Goal: Task Accomplishment & Management: Use online tool/utility

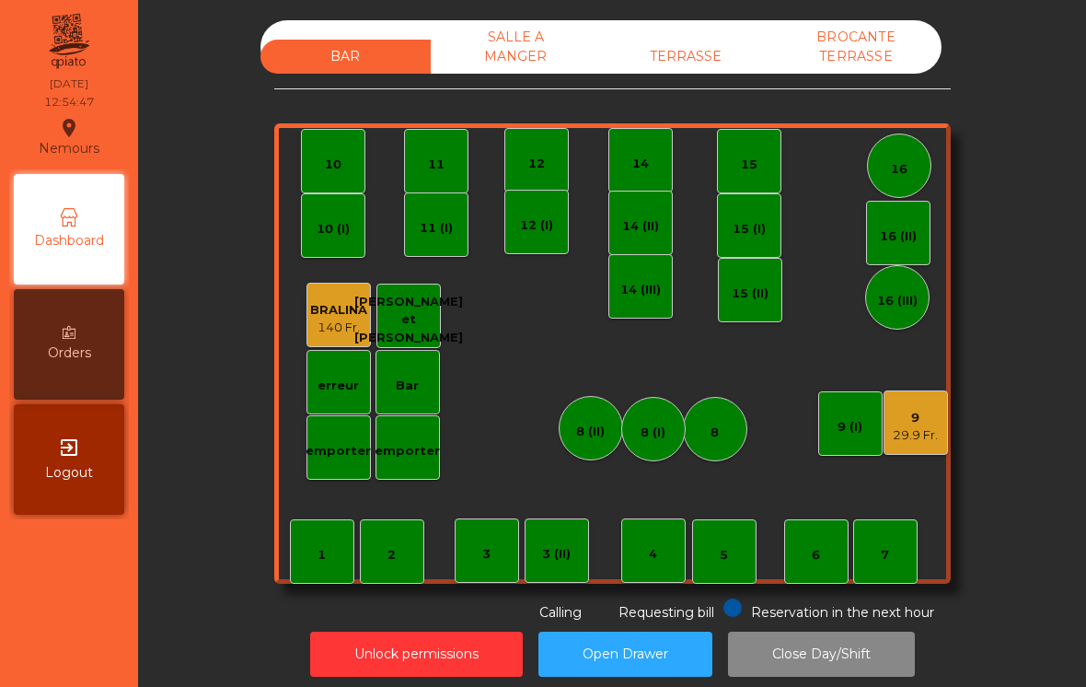
click at [927, 438] on div "29.9 Fr." at bounding box center [915, 435] width 45 height 18
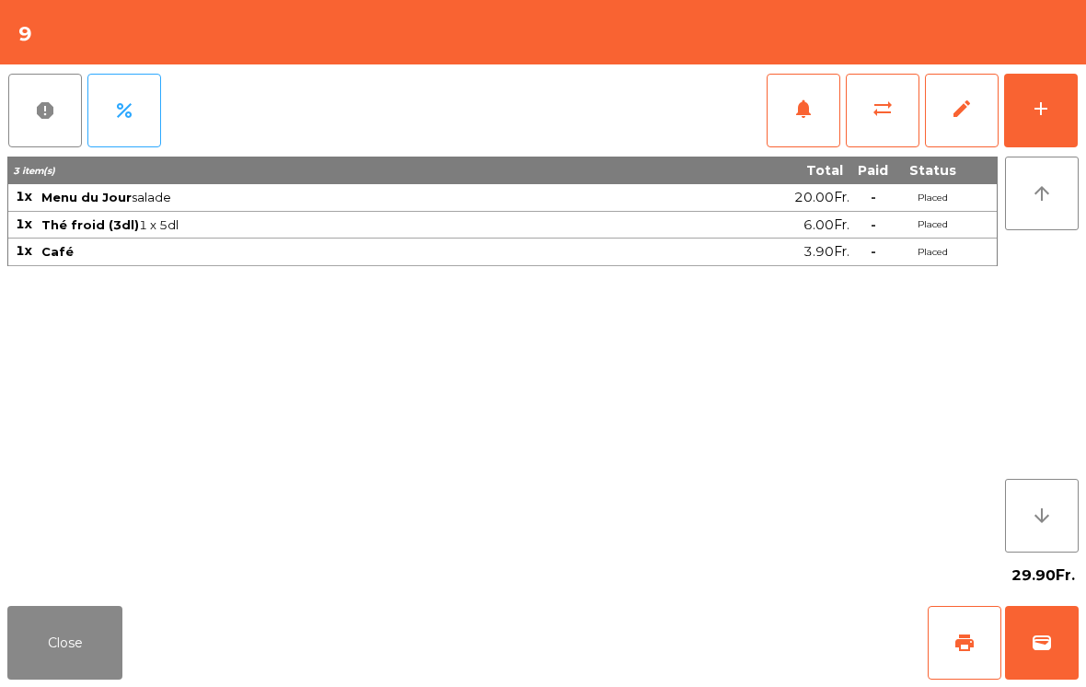
click at [1045, 632] on span "wallet" at bounding box center [1042, 642] width 22 height 22
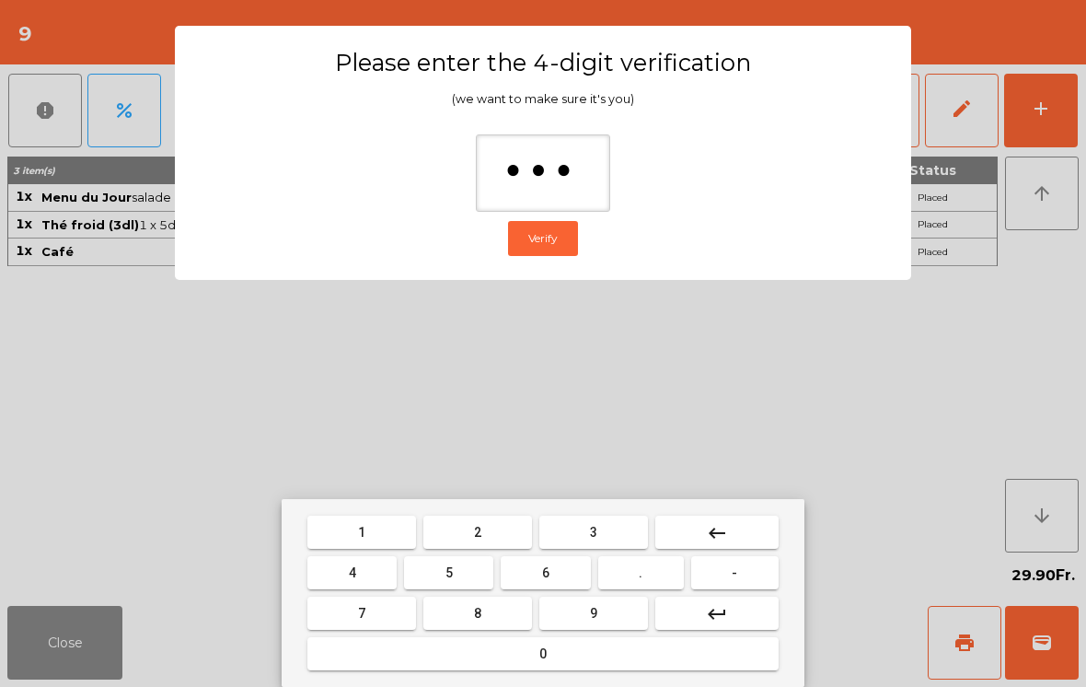
type input "****"
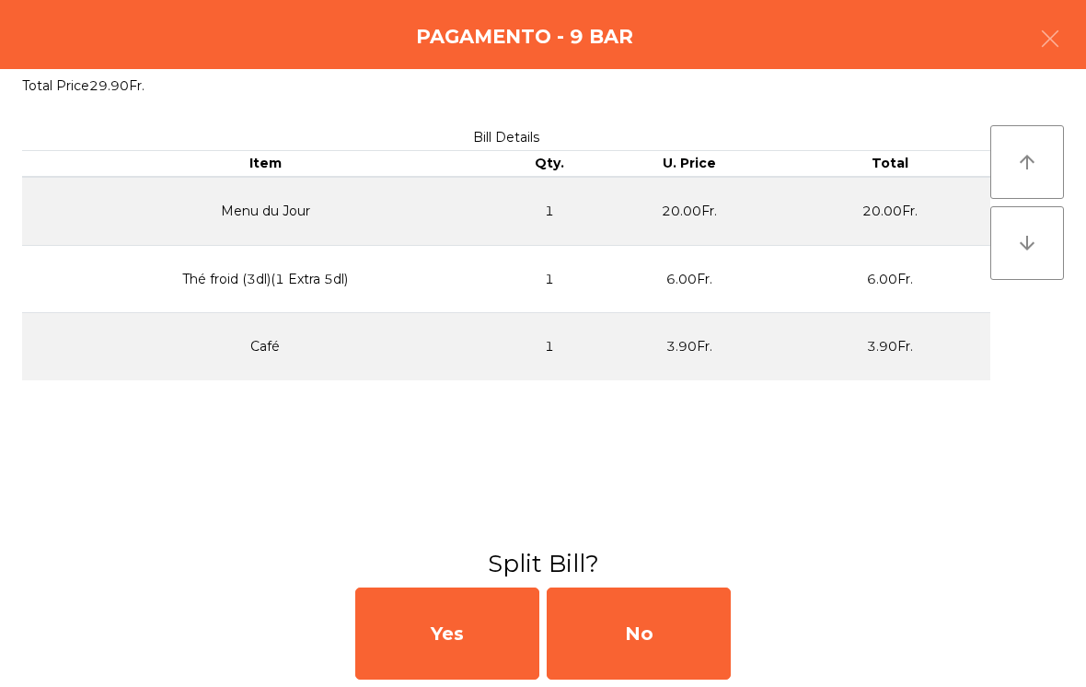
click at [675, 629] on div "No" at bounding box center [639, 633] width 184 height 92
click at [667, 626] on div "No" at bounding box center [639, 633] width 184 height 92
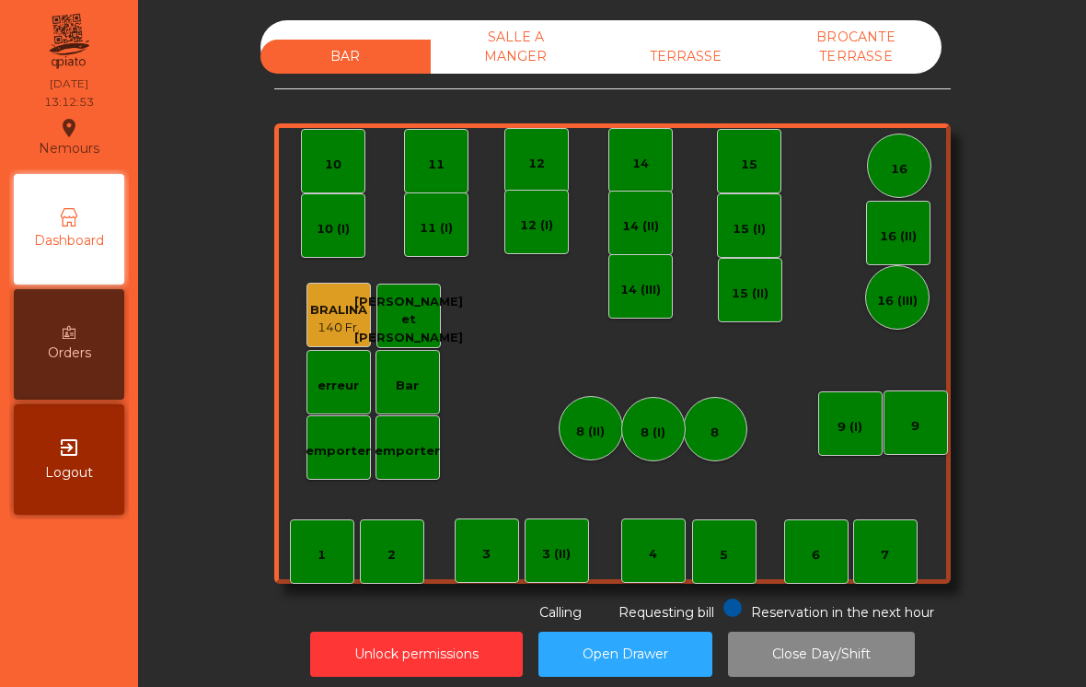
click at [710, 59] on div "TERRASSE" at bounding box center [686, 57] width 170 height 34
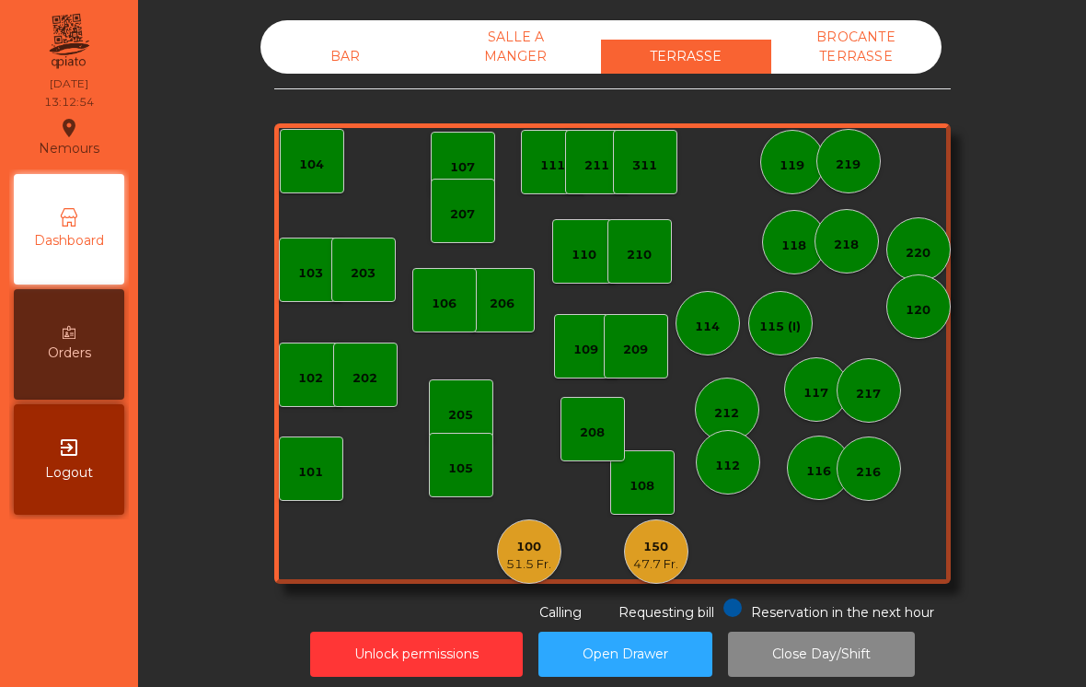
click at [660, 551] on div "150" at bounding box center [655, 546] width 45 height 18
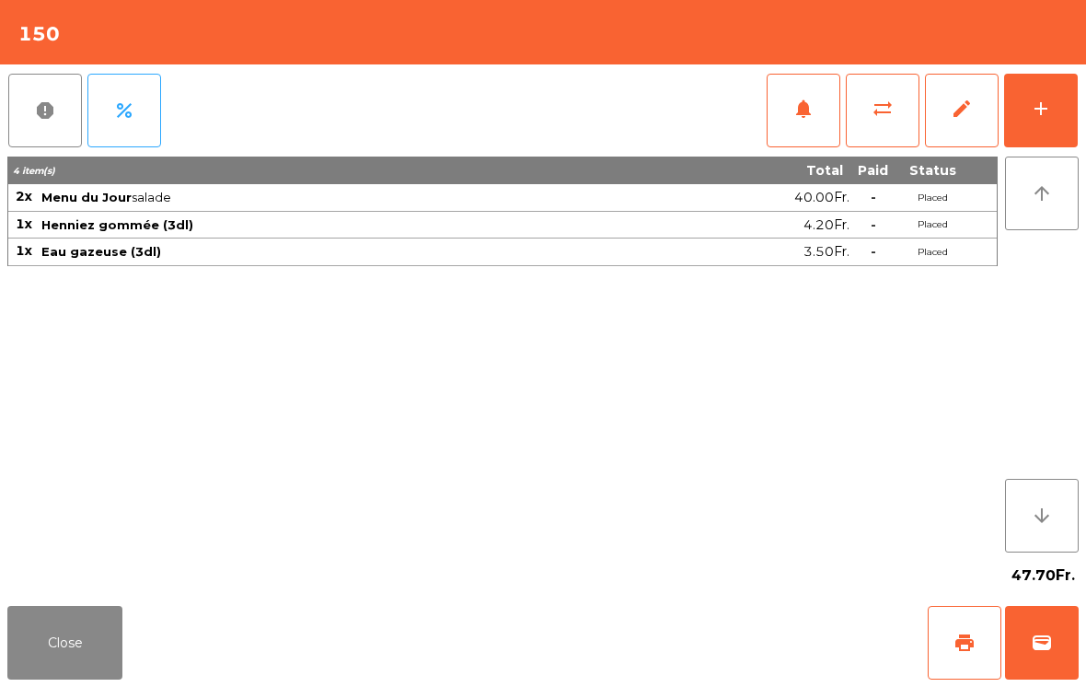
click at [28, 677] on button "Close" at bounding box center [64, 643] width 115 height 74
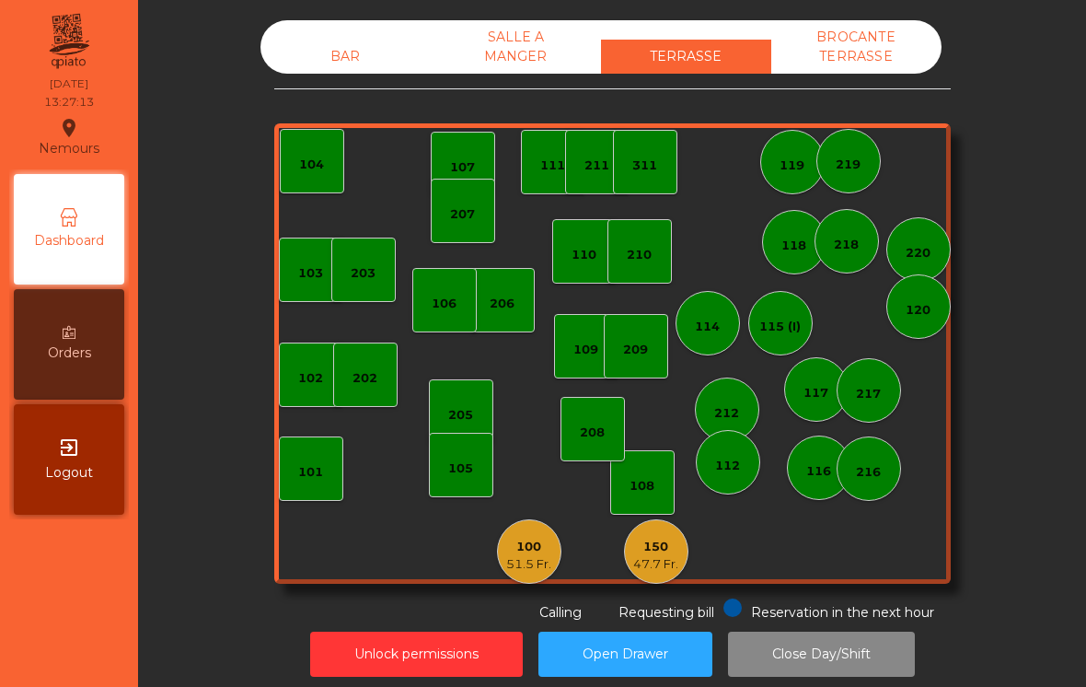
click at [664, 567] on div "47.7 Fr." at bounding box center [655, 564] width 45 height 18
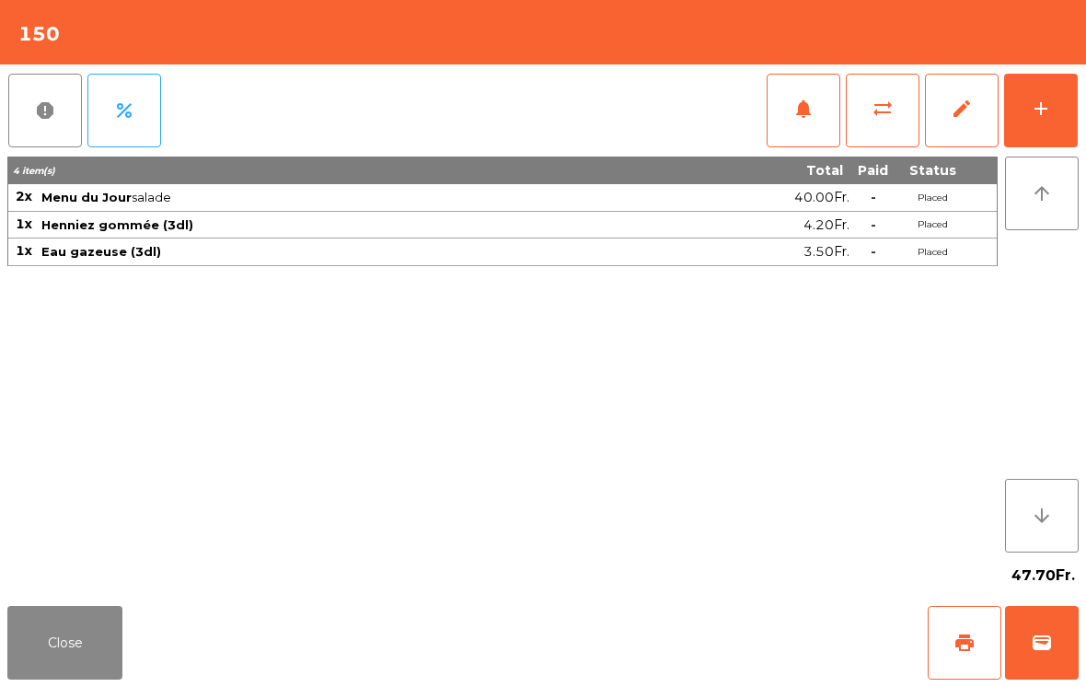
click at [1045, 652] on span "wallet" at bounding box center [1042, 642] width 22 height 22
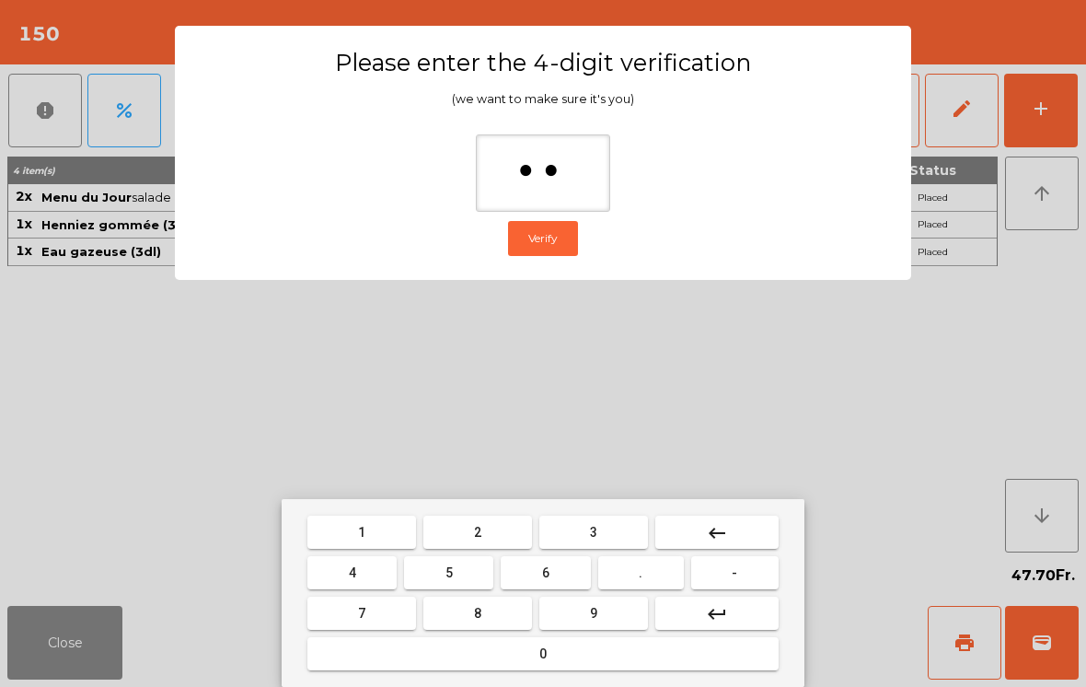
type input "***"
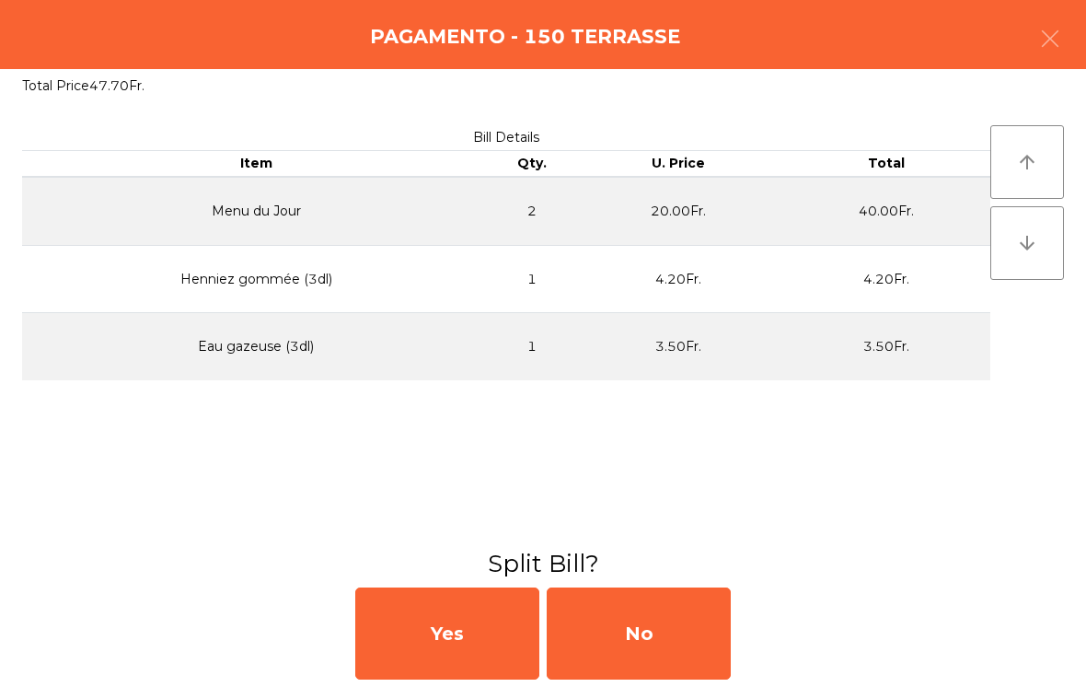
click at [634, 613] on div "No" at bounding box center [639, 633] width 184 height 92
click at [641, 626] on div "MB" at bounding box center [639, 633] width 184 height 92
click at [643, 618] on div "No" at bounding box center [639, 633] width 184 height 92
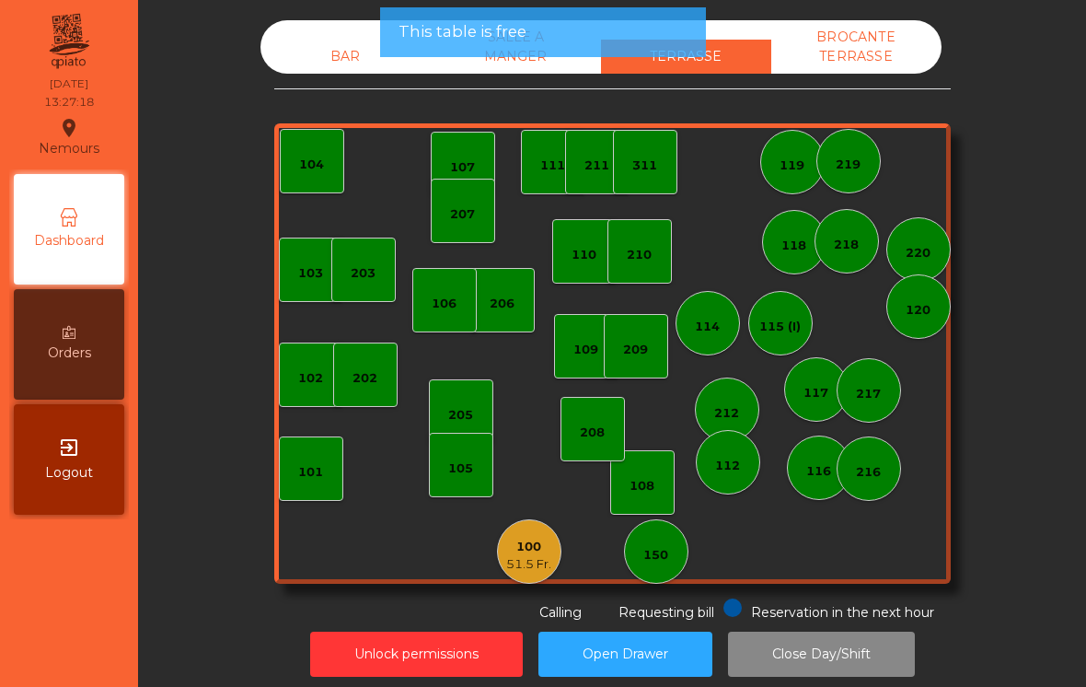
click at [668, 541] on div "150" at bounding box center [655, 551] width 25 height 26
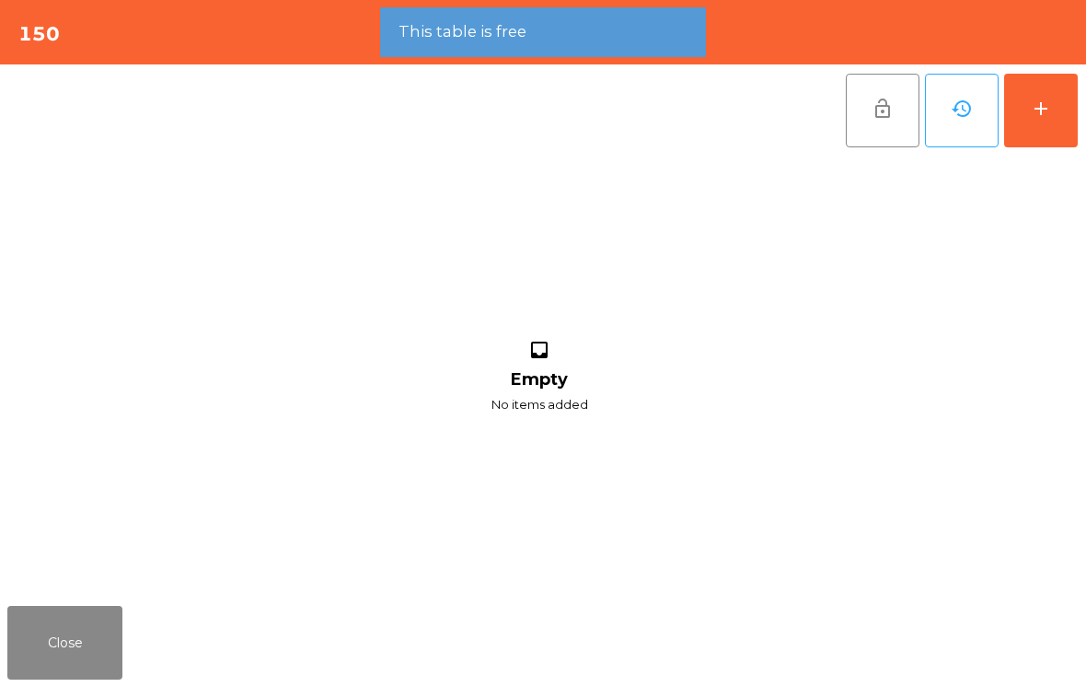
click at [1031, 101] on div "add" at bounding box center [1041, 109] width 22 height 22
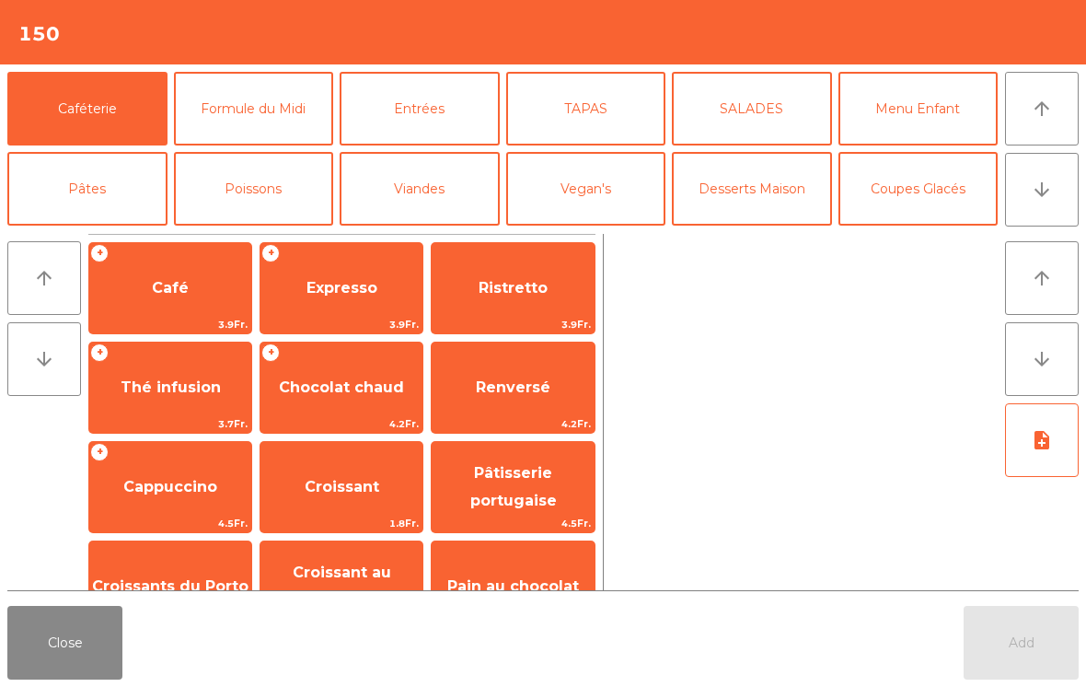
click at [176, 289] on span "Café" at bounding box center [170, 287] width 37 height 17
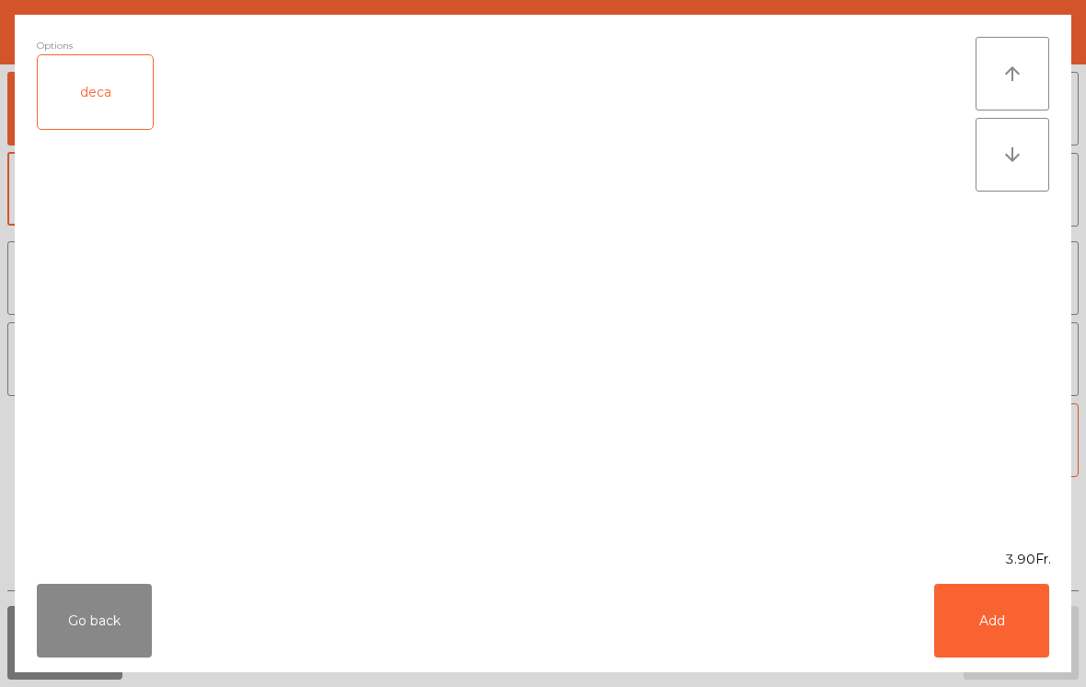
click at [1022, 619] on button "Add" at bounding box center [991, 620] width 115 height 74
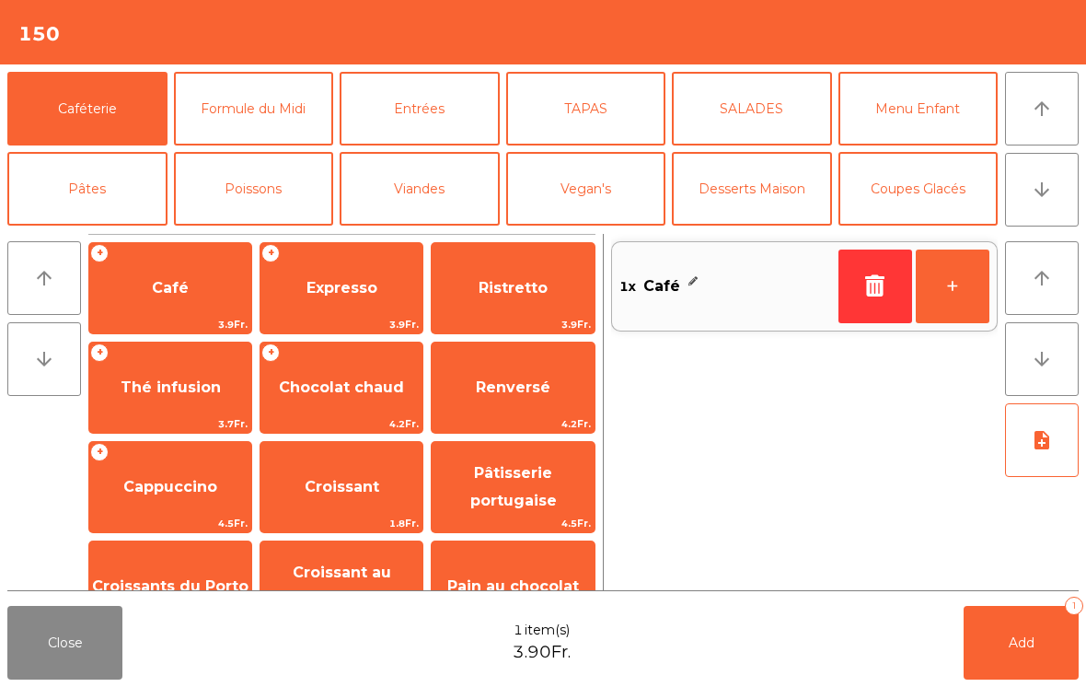
scroll to position [151, 0]
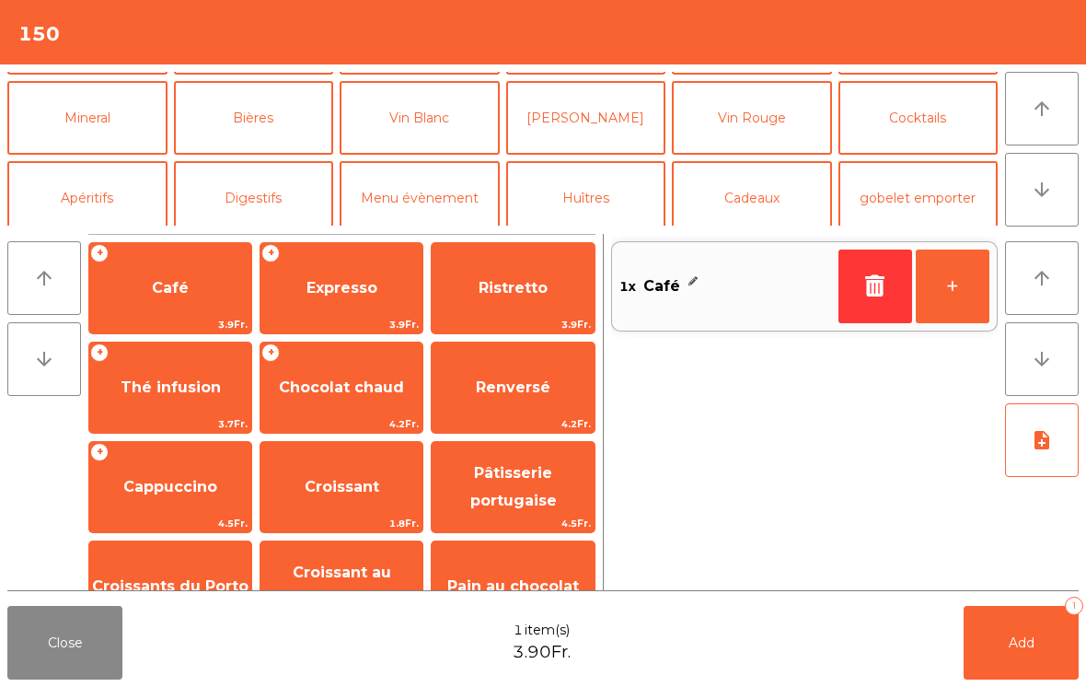
click at [281, 130] on button "Bières" at bounding box center [254, 118] width 160 height 74
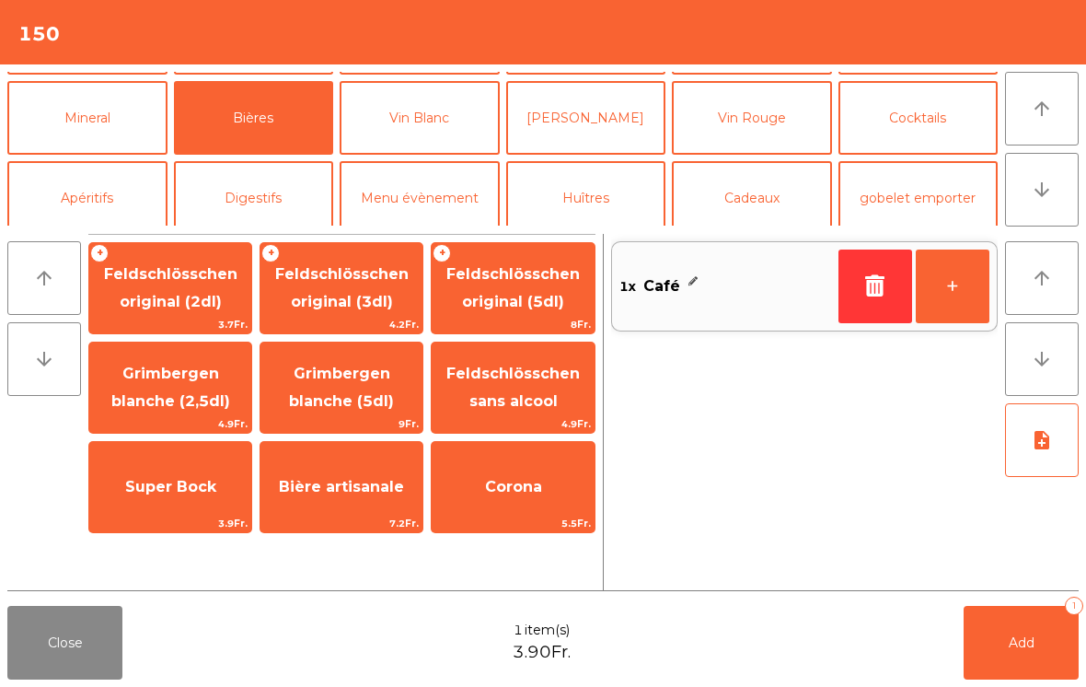
click at [336, 279] on span "Feldschlösschen original (3dl)" at bounding box center [341, 287] width 133 height 45
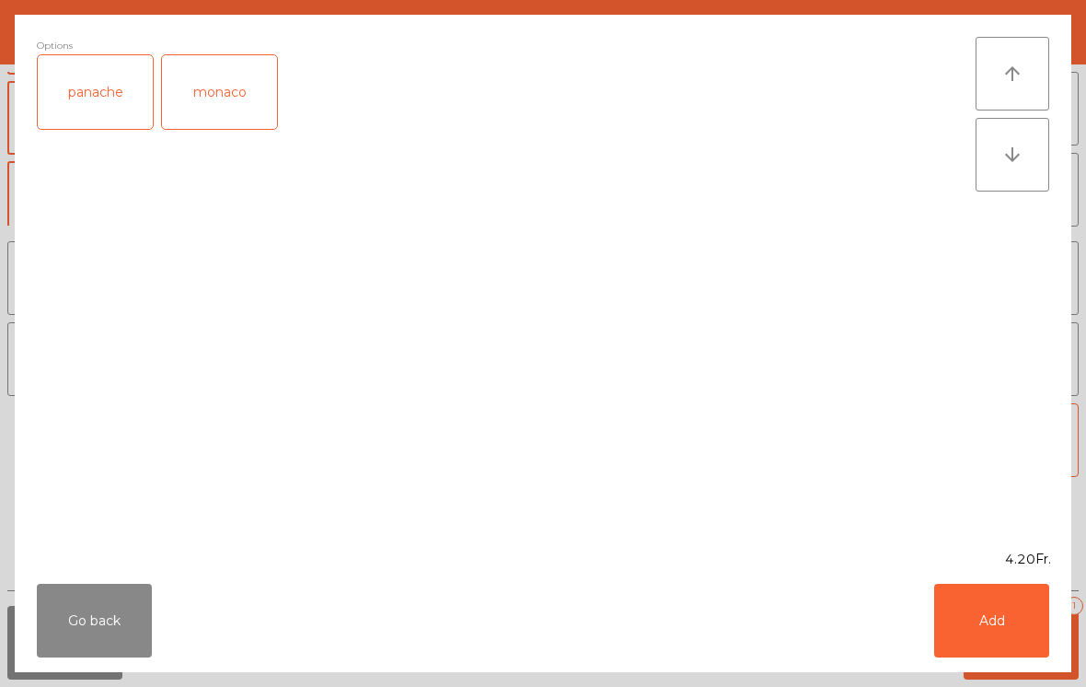
click at [1030, 637] on button "Add" at bounding box center [991, 620] width 115 height 74
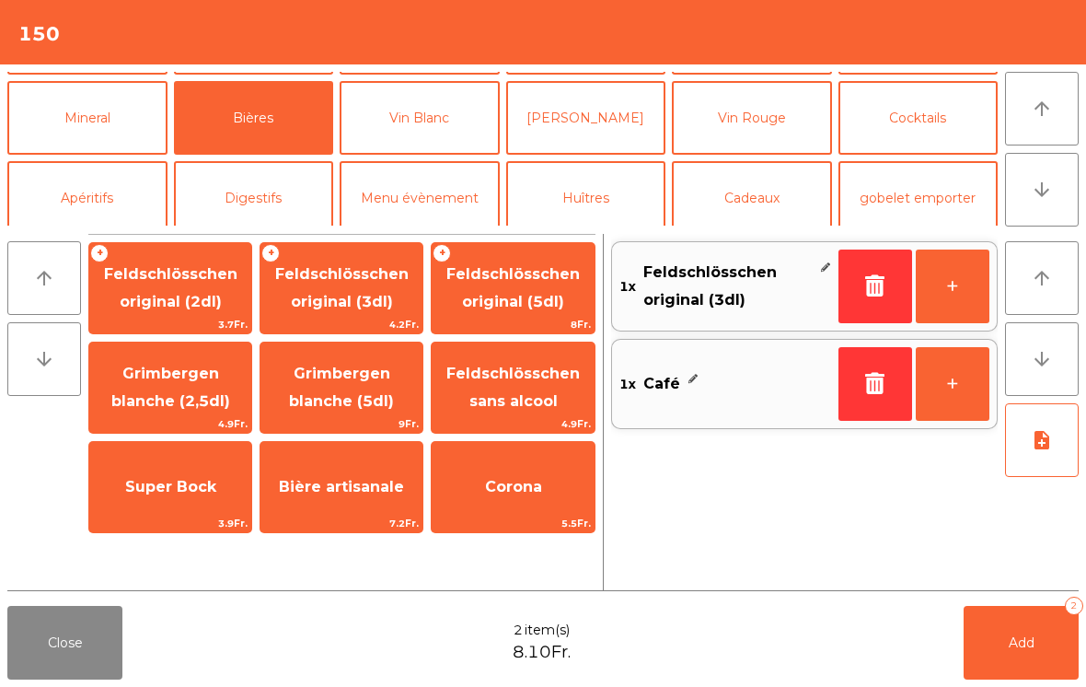
click at [1030, 636] on span "Add" at bounding box center [1022, 642] width 26 height 17
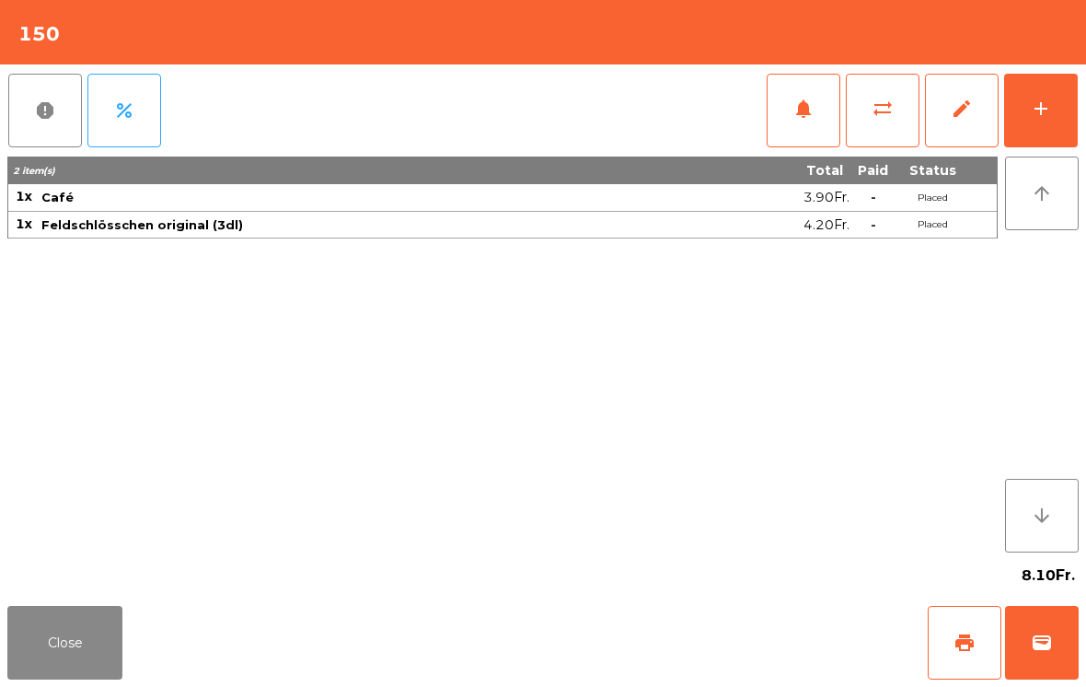
click at [90, 611] on button "Close" at bounding box center [64, 643] width 115 height 74
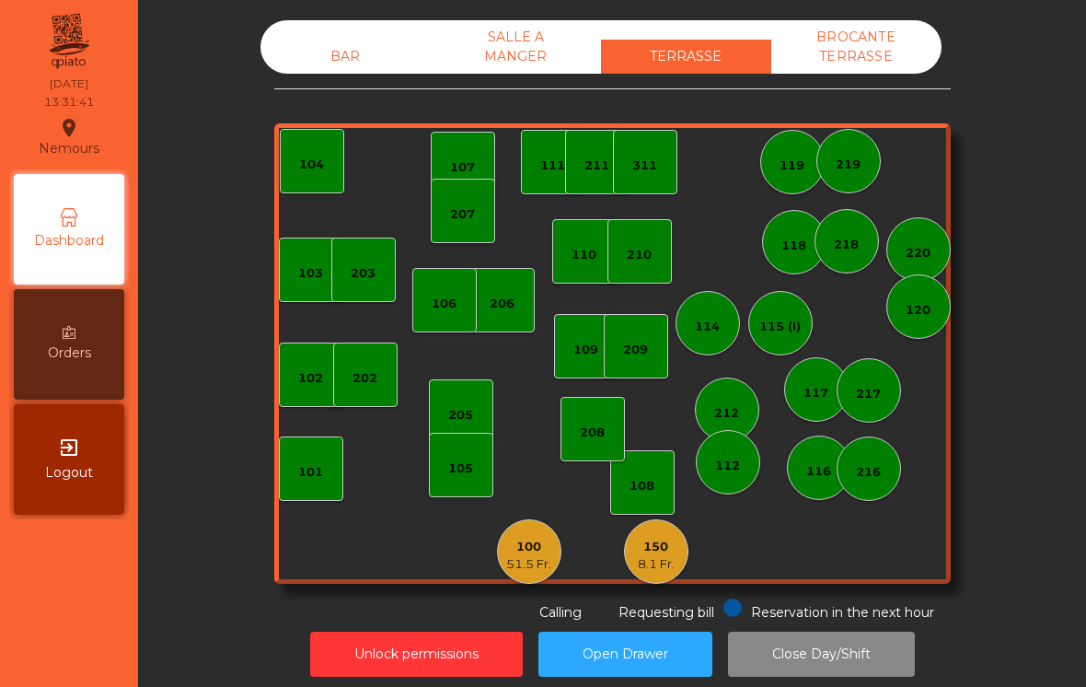
click at [529, 552] on div "100" at bounding box center [528, 546] width 45 height 18
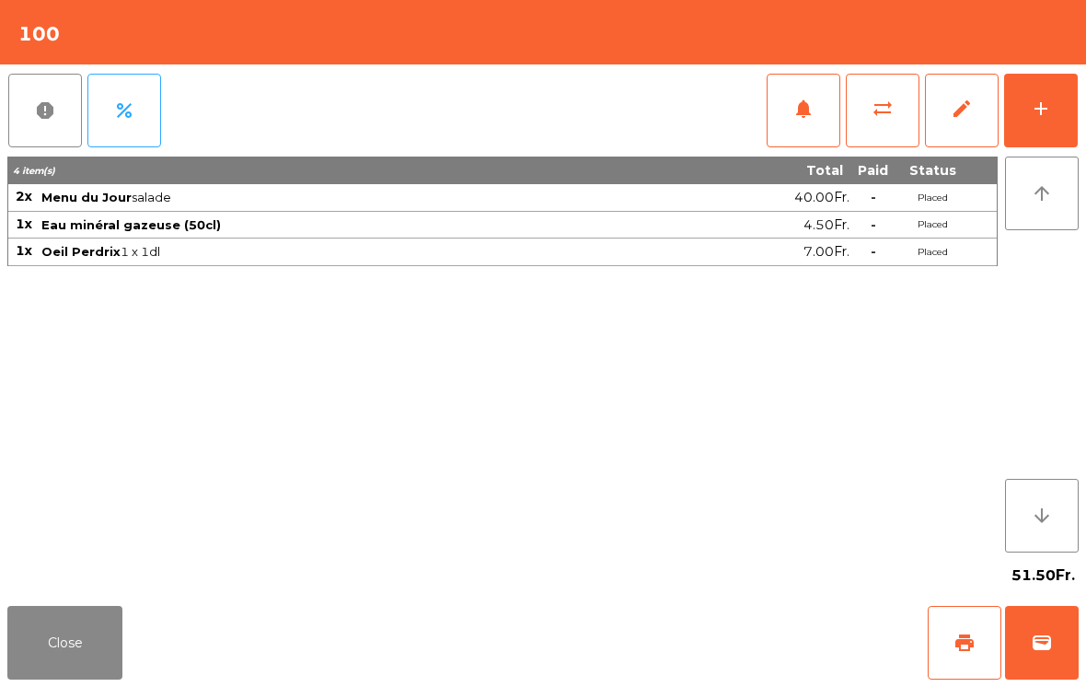
click at [1062, 126] on button "add" at bounding box center [1041, 111] width 74 height 74
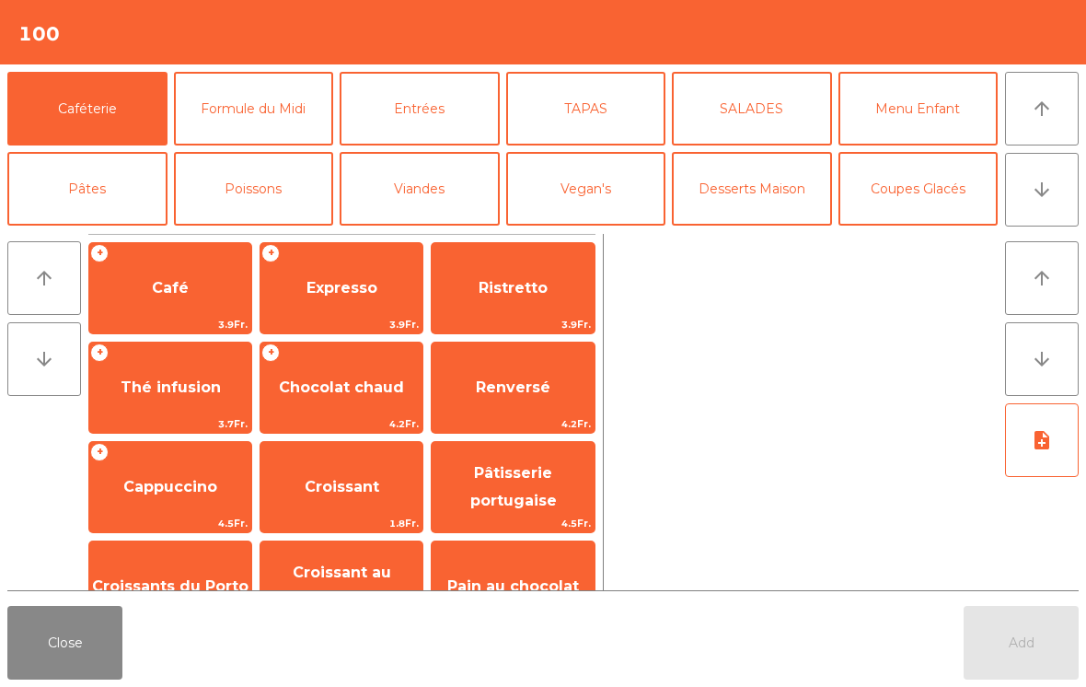
click at [344, 291] on span "Expresso" at bounding box center [341, 287] width 71 height 17
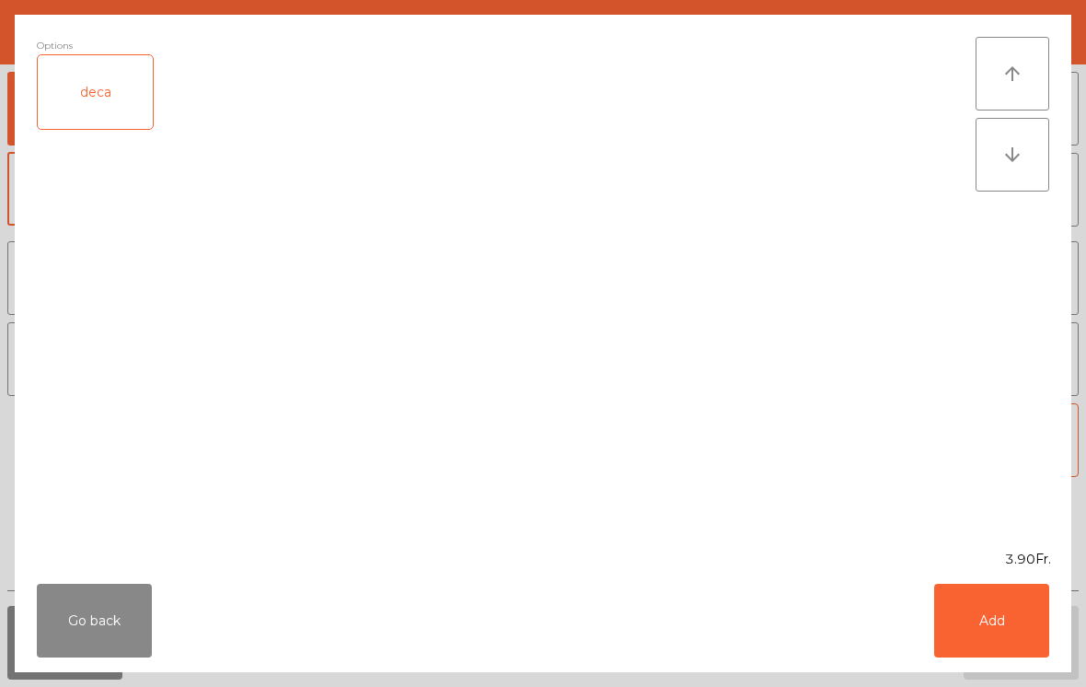
click at [1022, 633] on button "Add" at bounding box center [991, 620] width 115 height 74
click at [1022, 633] on button "Add" at bounding box center [1021, 643] width 115 height 74
